Goal: Use online tool/utility: Utilize a website feature to perform a specific function

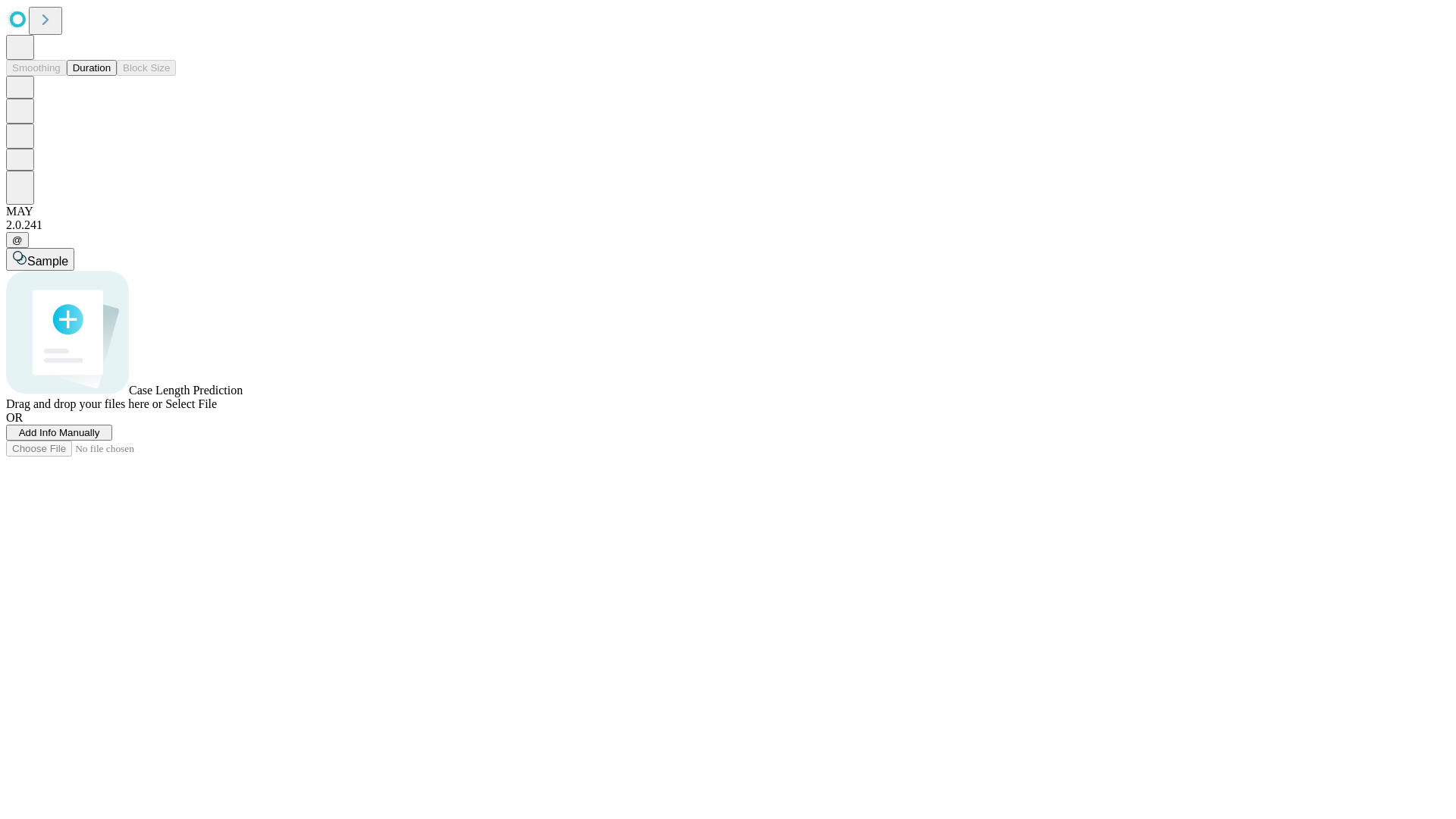
click at [100, 438] on span "Add Info Manually" at bounding box center [60, 433] width 81 height 12
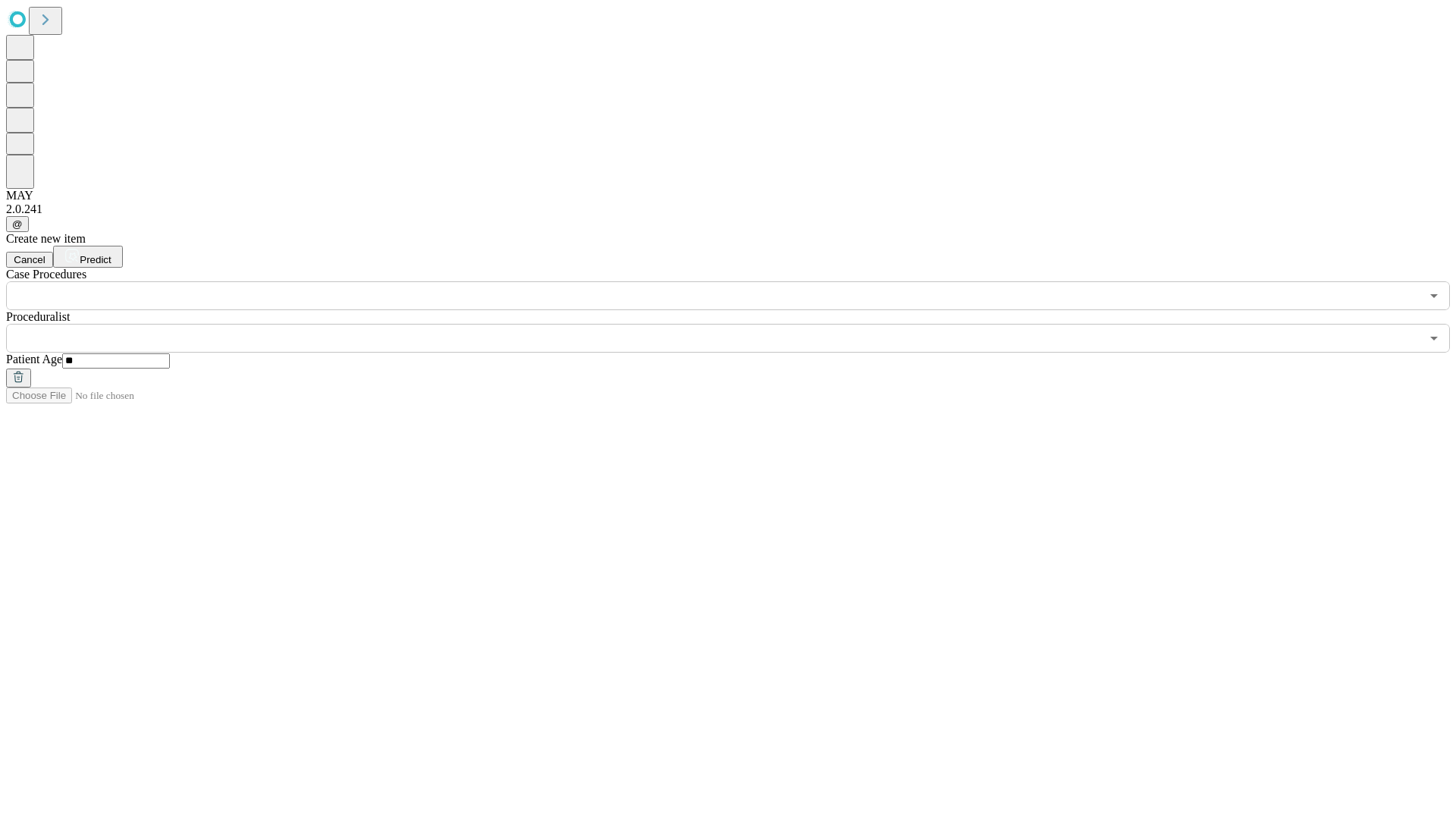
type input "**"
click at [738, 324] on input "text" at bounding box center [713, 338] width 1414 height 29
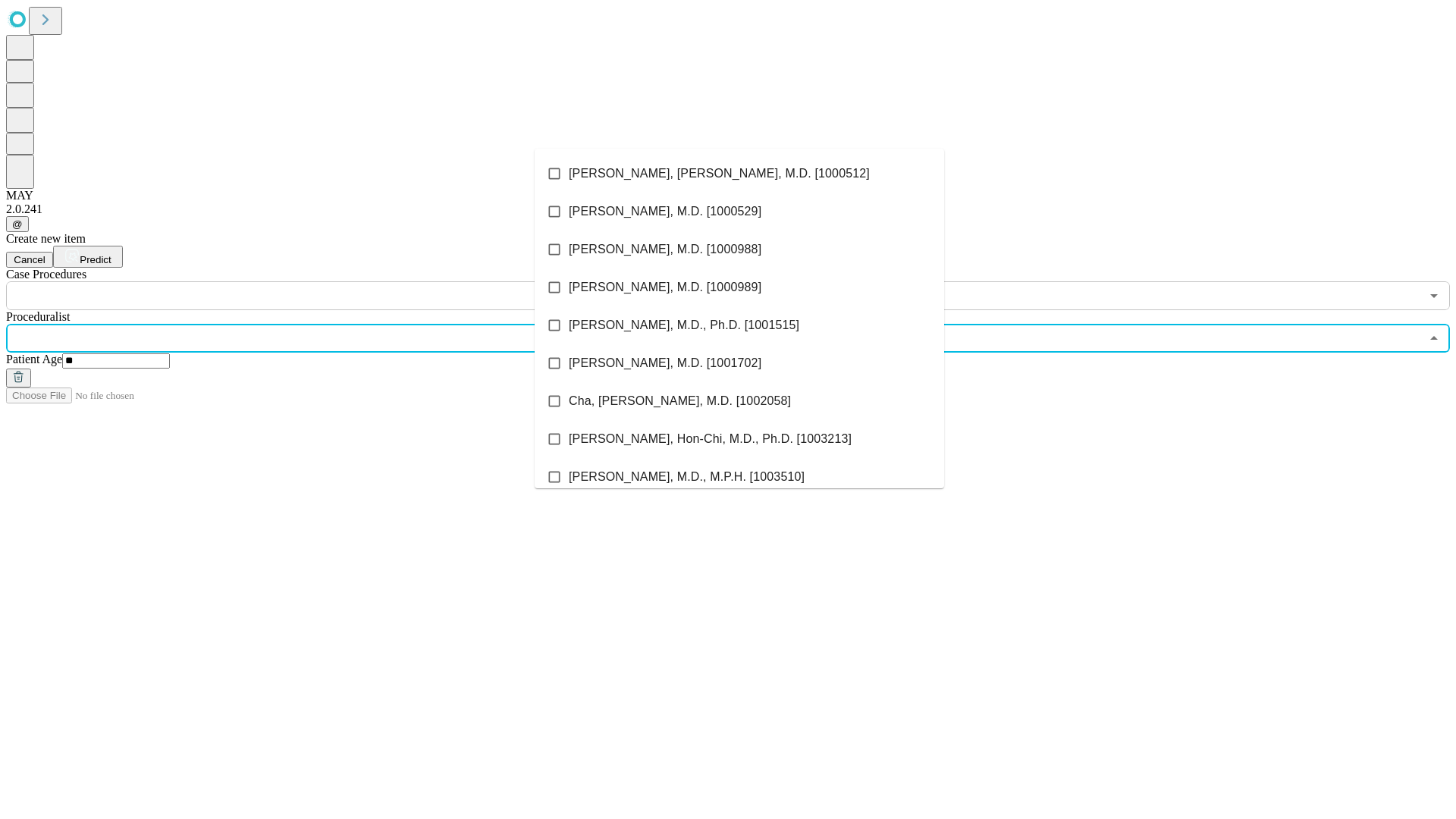
click at [739, 174] on li "[PERSON_NAME], [PERSON_NAME], M.D. [1000512]" at bounding box center [739, 174] width 410 height 38
click at [319, 281] on input "text" at bounding box center [713, 296] width 1414 height 29
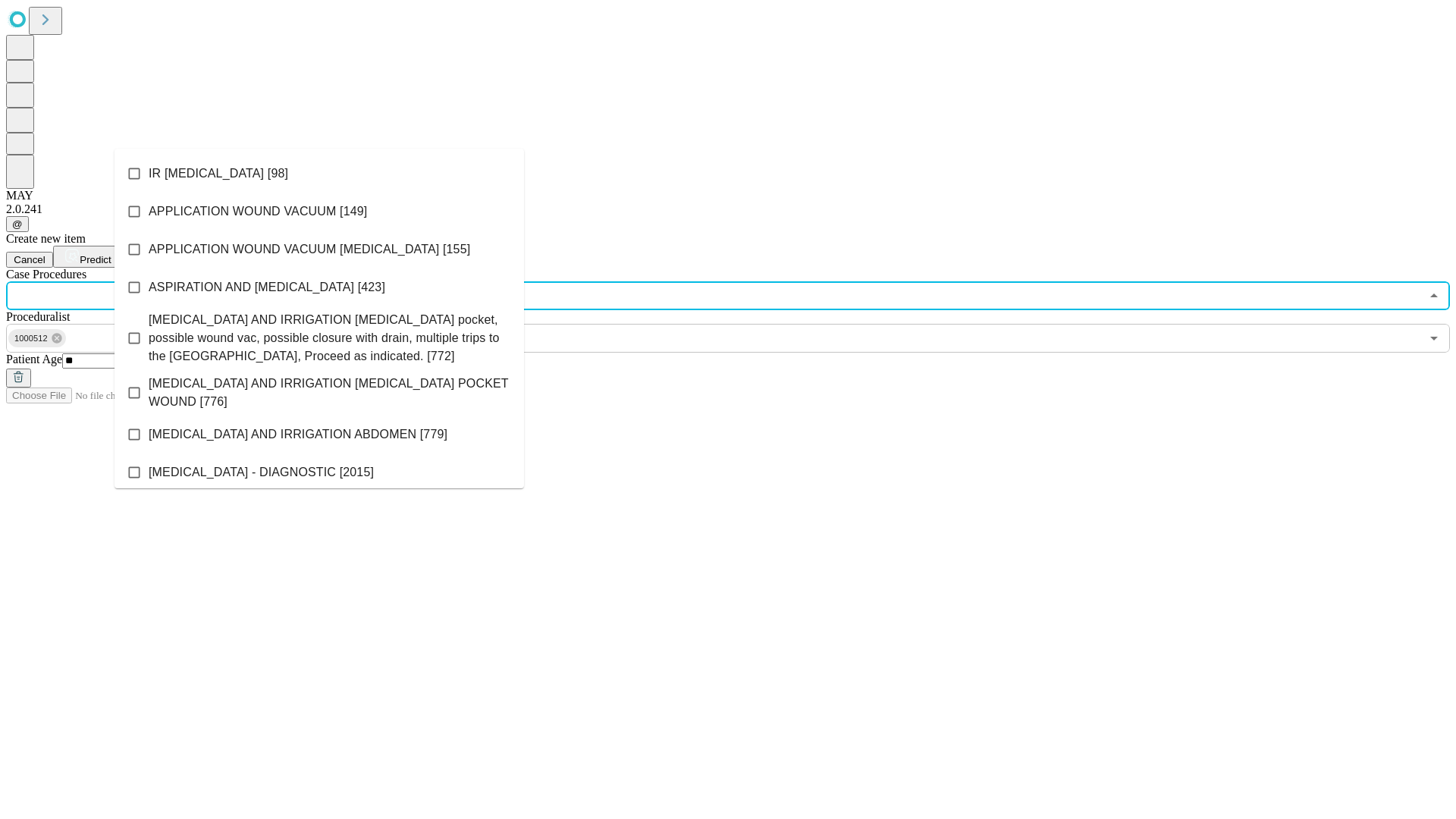
click at [319, 174] on li "IR [MEDICAL_DATA] [98]" at bounding box center [319, 174] width 410 height 38
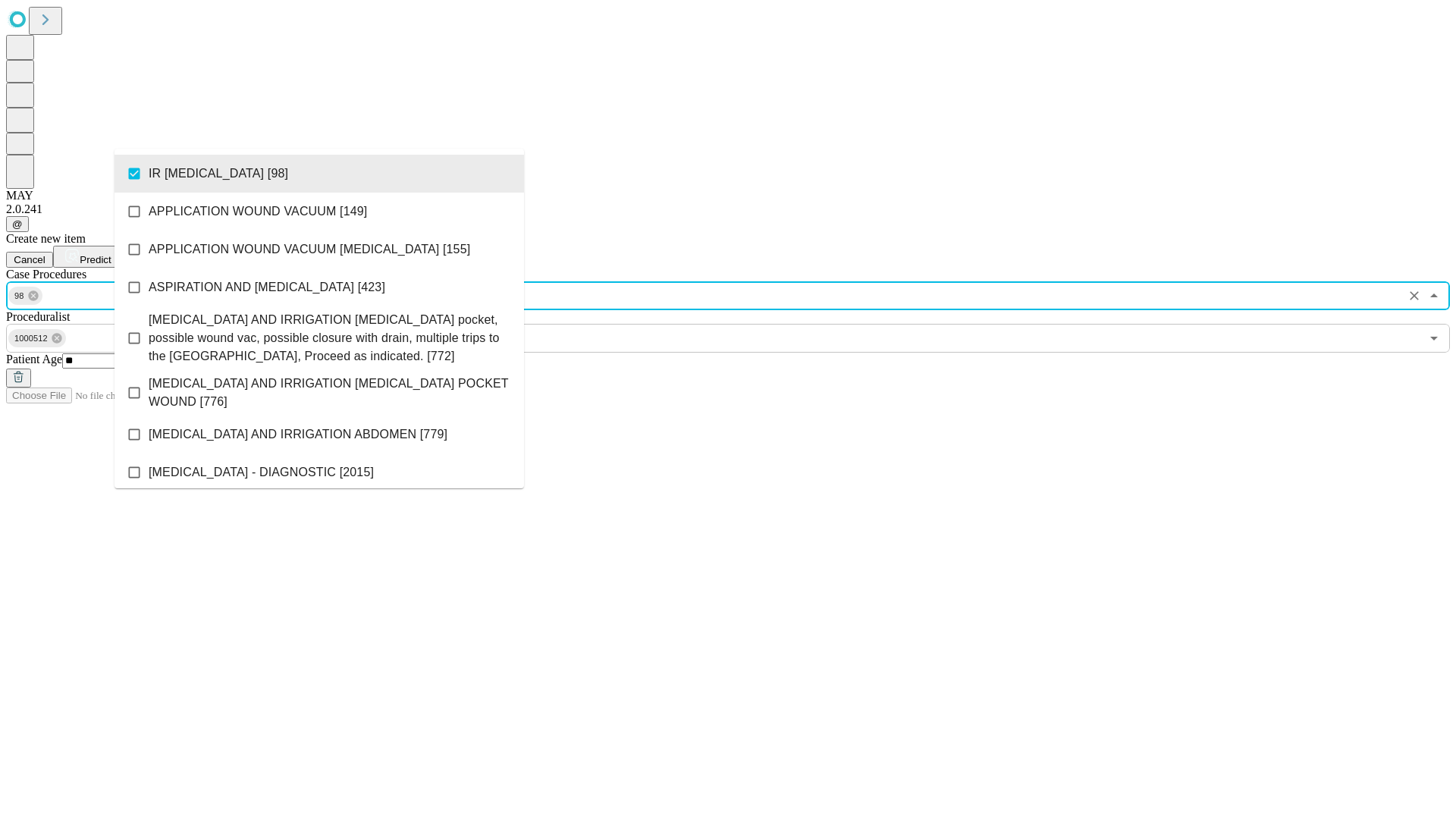
click at [110, 254] on span "Predict" at bounding box center [95, 260] width 31 height 12
